Goal: Transaction & Acquisition: Subscribe to service/newsletter

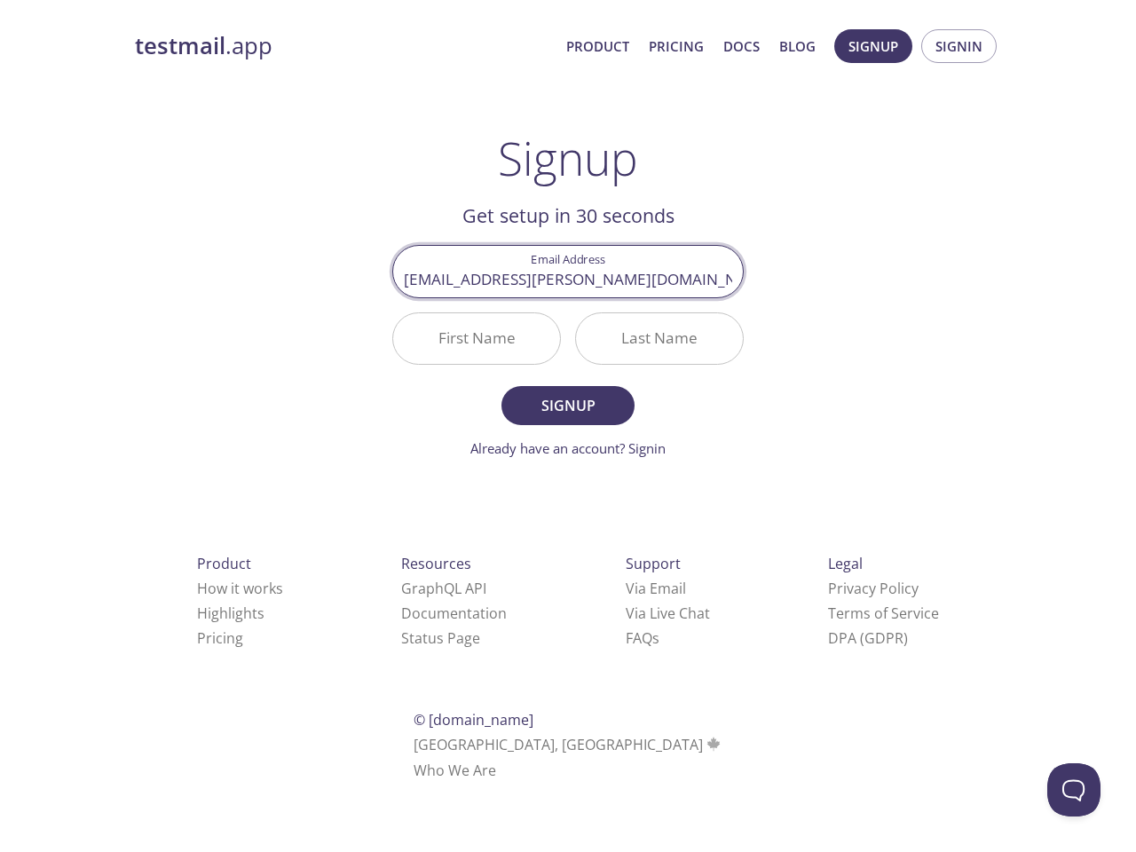
click at [568, 359] on div "Last Name" at bounding box center [659, 338] width 183 height 67
click at [873, 46] on span "Signup" at bounding box center [873, 46] width 50 height 23
click at [958, 46] on span "Signin" at bounding box center [958, 46] width 47 height 23
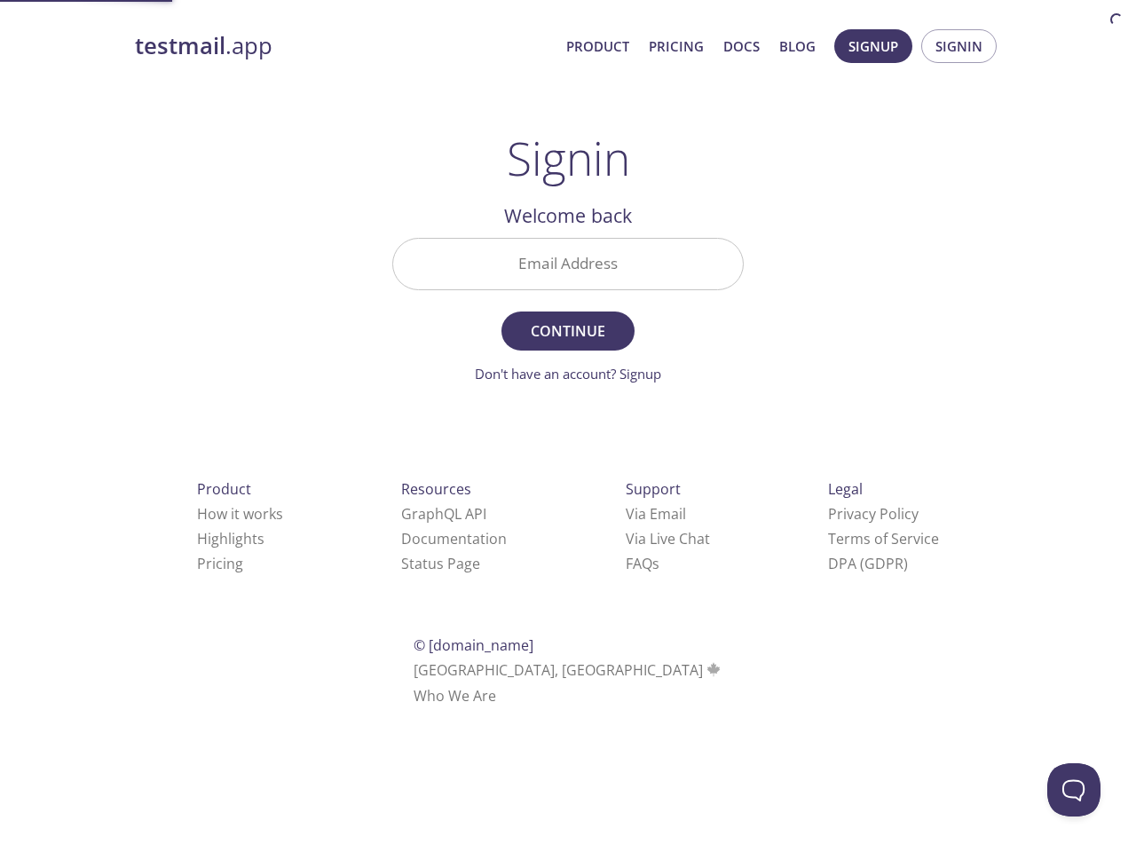
click at [568, 271] on input "Email Address" at bounding box center [568, 264] width 350 height 51
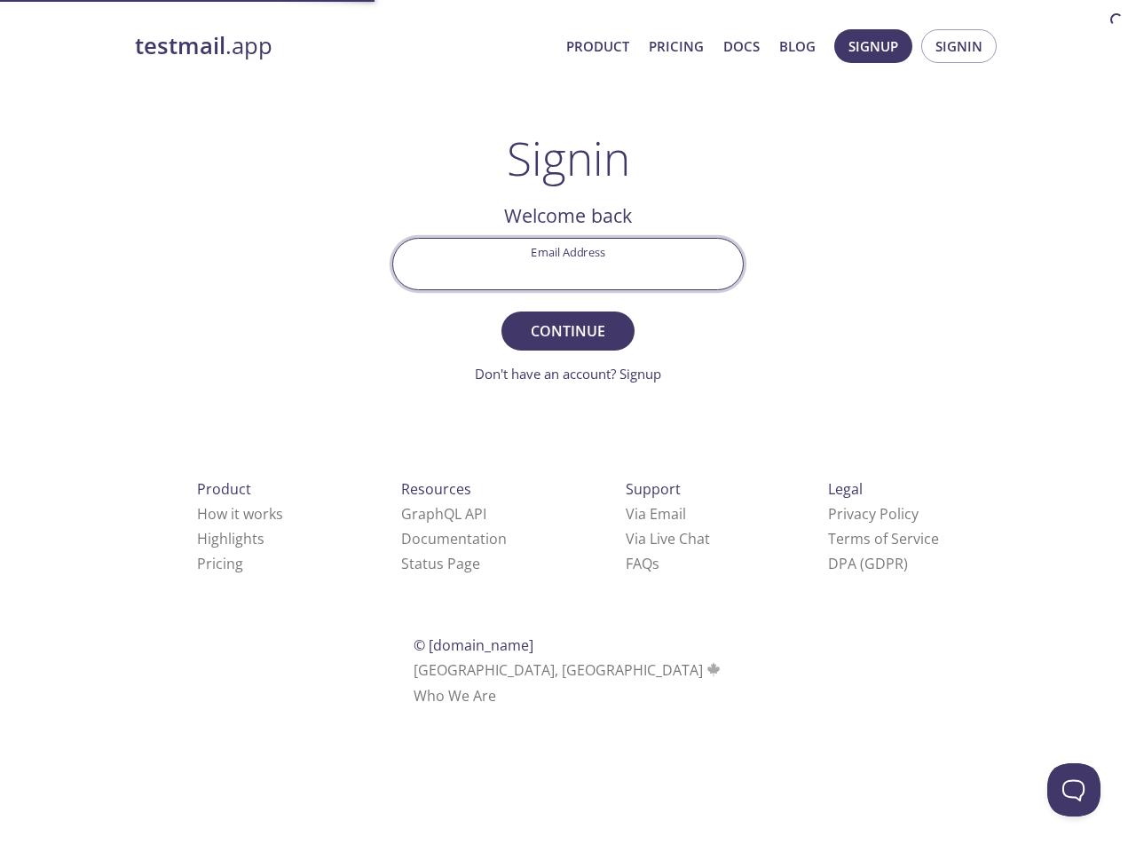
click at [477, 338] on form "Email Address Continue Don't have an account? Signup" at bounding box center [567, 311] width 351 height 146
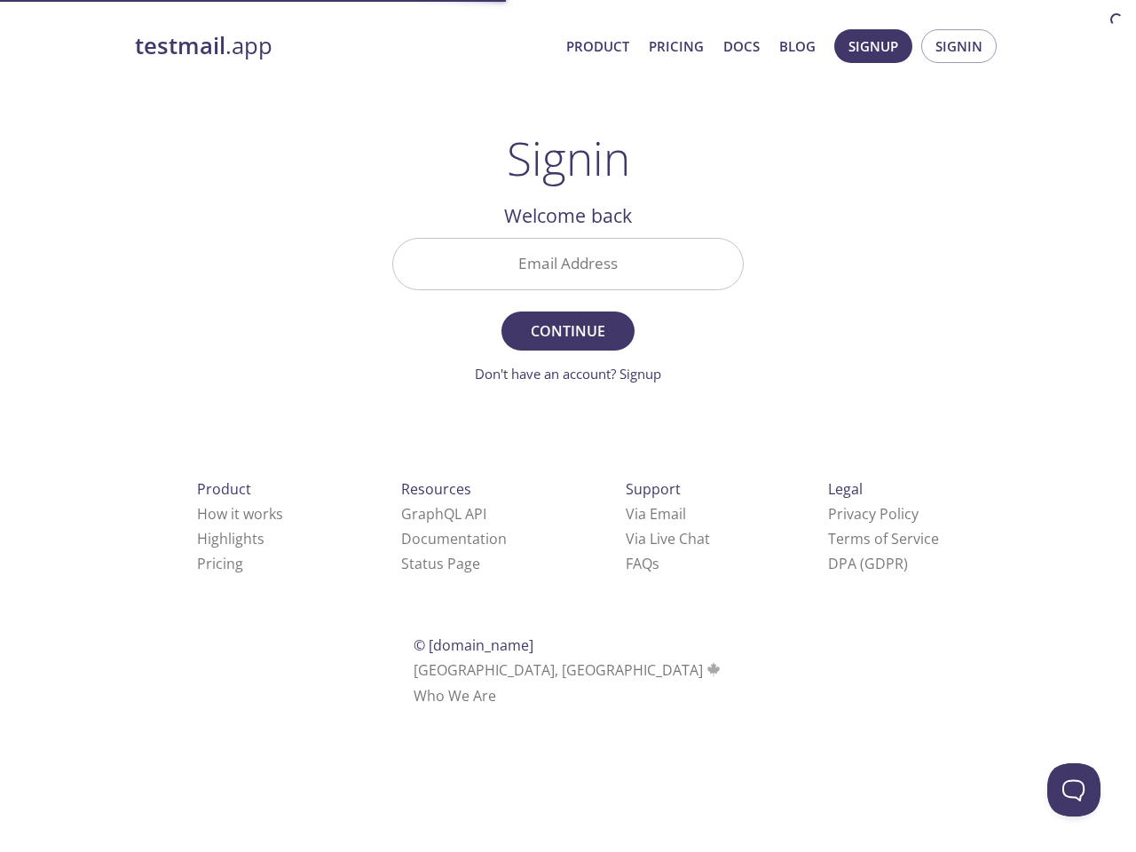
click at [659, 338] on form "Email Address Continue Don't have an account? Signup" at bounding box center [567, 311] width 351 height 146
click at [597, 588] on div "Support Via Email Via Live Chat FAQ s" at bounding box center [667, 526] width 141 height 156
